Goal: Task Accomplishment & Management: Manage account settings

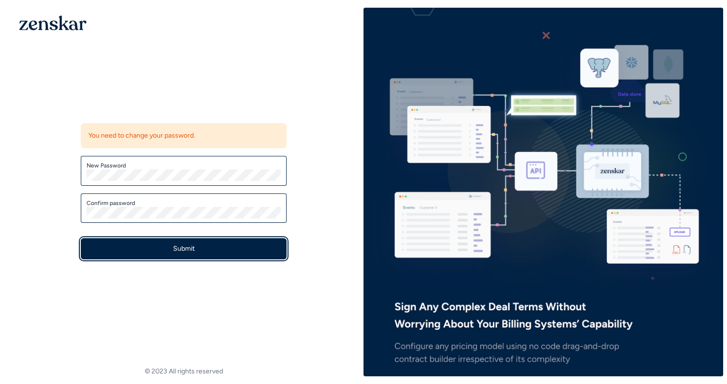
click at [190, 248] on button "Submit" at bounding box center [184, 248] width 206 height 21
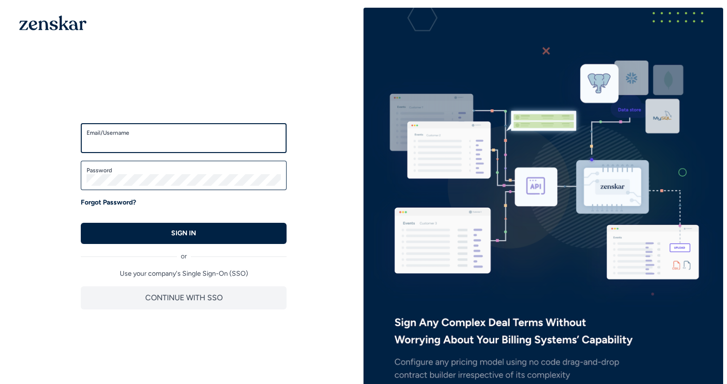
click at [132, 148] on input "Email/Username" at bounding box center [184, 143] width 194 height 12
type input "*"
click at [168, 148] on div "Email/Username" at bounding box center [184, 138] width 206 height 30
click at [160, 144] on input "Email/Username" at bounding box center [184, 143] width 194 height 12
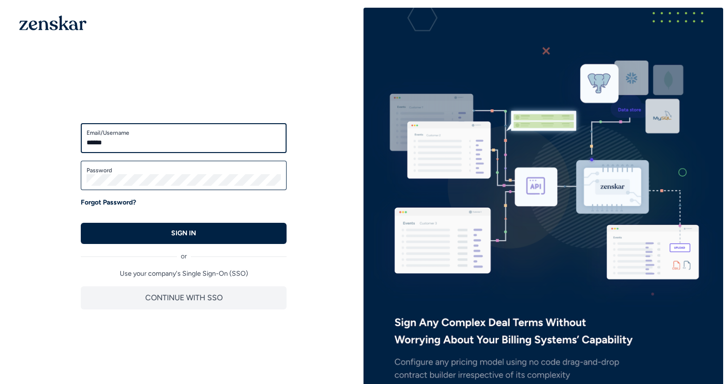
type input "**********"
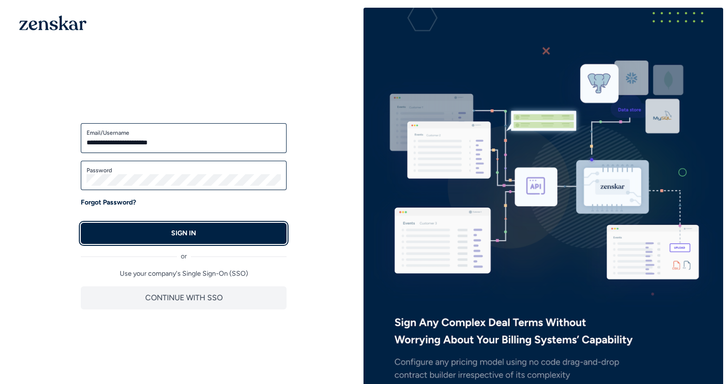
click at [159, 229] on button "SIGN IN" at bounding box center [184, 233] width 206 height 21
